Goal: Share content: Share content

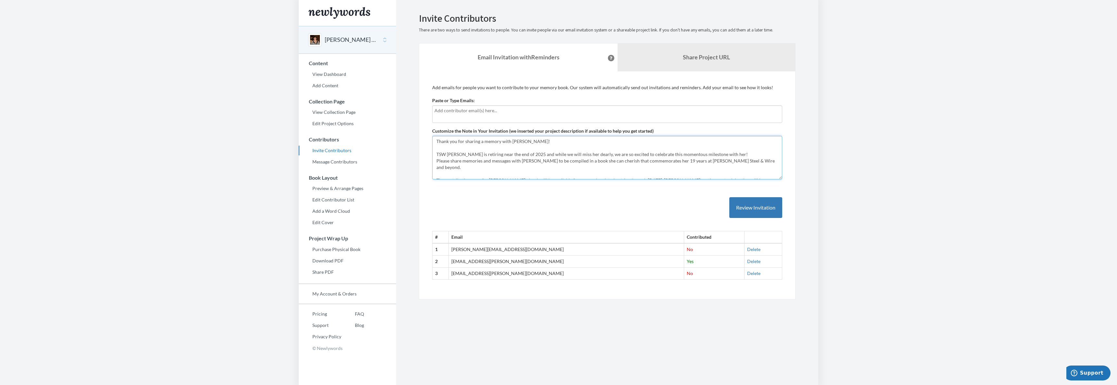
drag, startPoint x: 434, startPoint y: 140, endPoint x: 759, endPoint y: 160, distance: 325.6
click at [759, 160] on textarea "Thank you for sharing a memory with [PERSON_NAME]! TSW [PERSON_NAME] is retirin…" at bounding box center [607, 158] width 350 height 44
click at [620, 147] on textarea "Thank you for sharing a memory with [PERSON_NAME]! TSW [PERSON_NAME] is retirin…" at bounding box center [607, 158] width 350 height 44
click at [717, 54] on b "Share Project URL" at bounding box center [706, 57] width 47 height 7
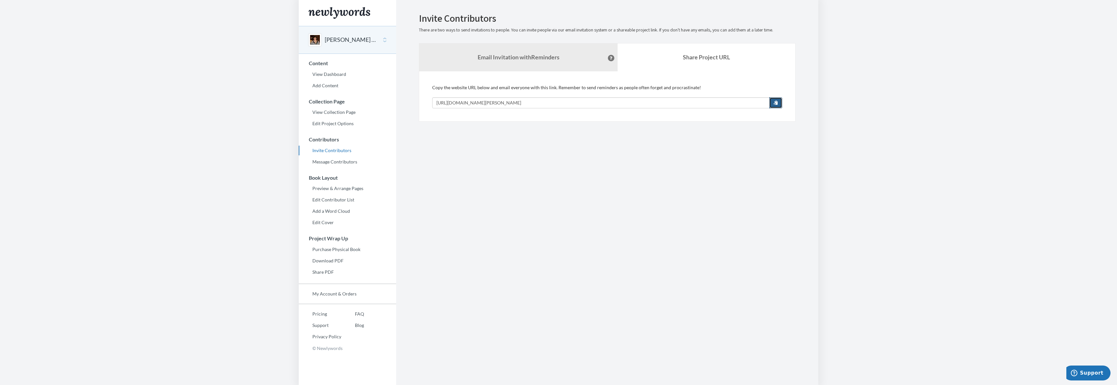
click at [776, 100] on span "button" at bounding box center [775, 102] width 5 height 5
click at [334, 76] on link "View Dashboard" at bounding box center [347, 74] width 97 height 10
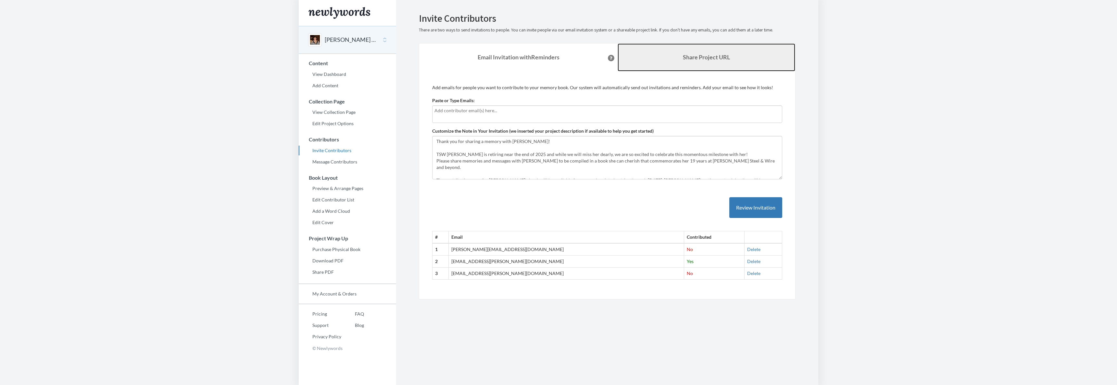
click at [723, 60] on b "Share Project URL" at bounding box center [706, 57] width 47 height 7
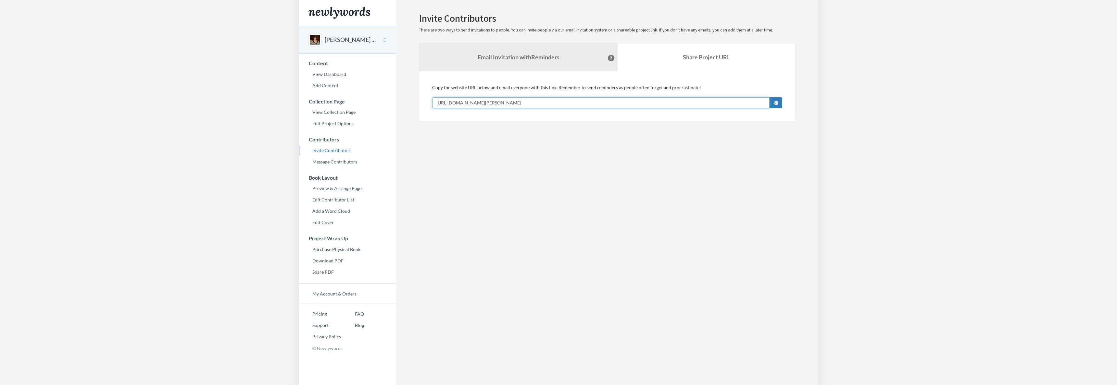
click at [568, 101] on input "[URL][DOMAIN_NAME][PERSON_NAME]" at bounding box center [600, 102] width 337 height 11
click at [475, 103] on input "[URL][DOMAIN_NAME][PERSON_NAME]" at bounding box center [600, 102] width 337 height 11
